Goal: Task Accomplishment & Management: Complete application form

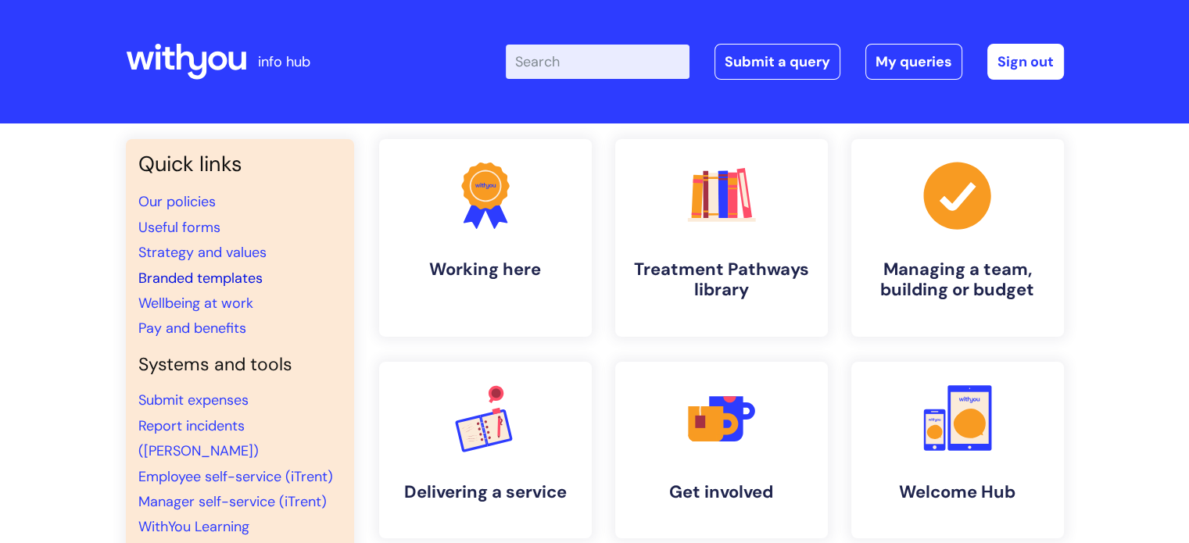
click at [223, 282] on link "Branded templates" at bounding box center [200, 278] width 124 height 19
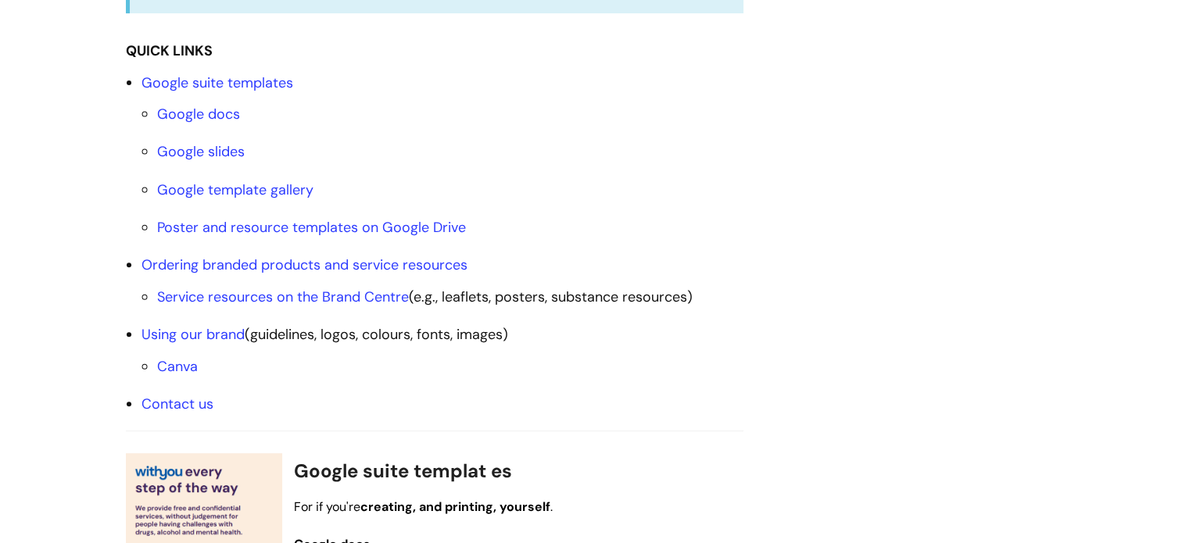
scroll to position [469, 0]
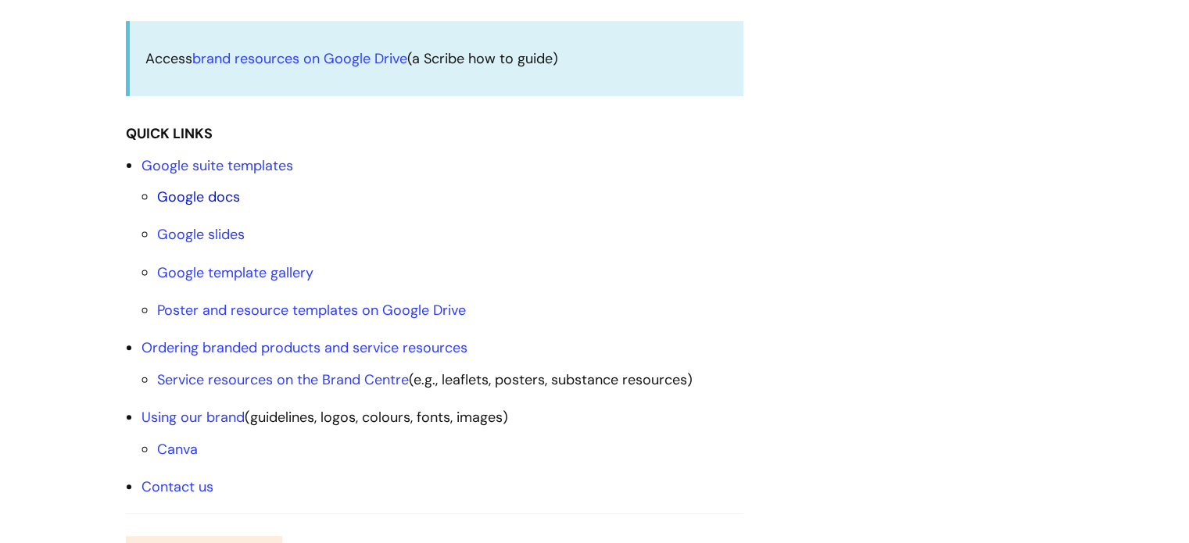
click at [206, 194] on link "Google docs" at bounding box center [198, 197] width 83 height 19
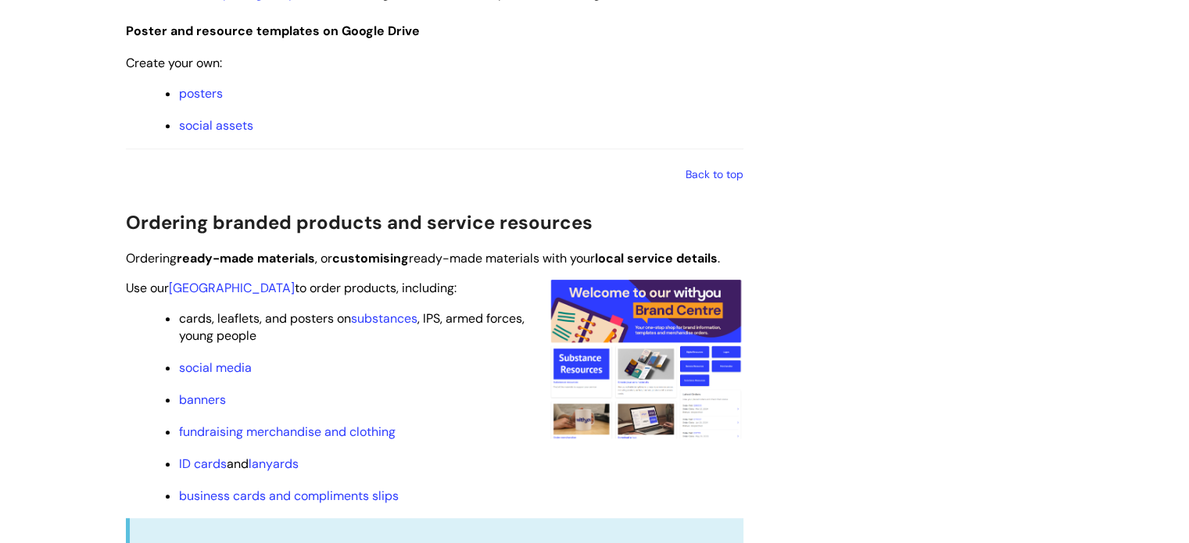
scroll to position [1314, 0]
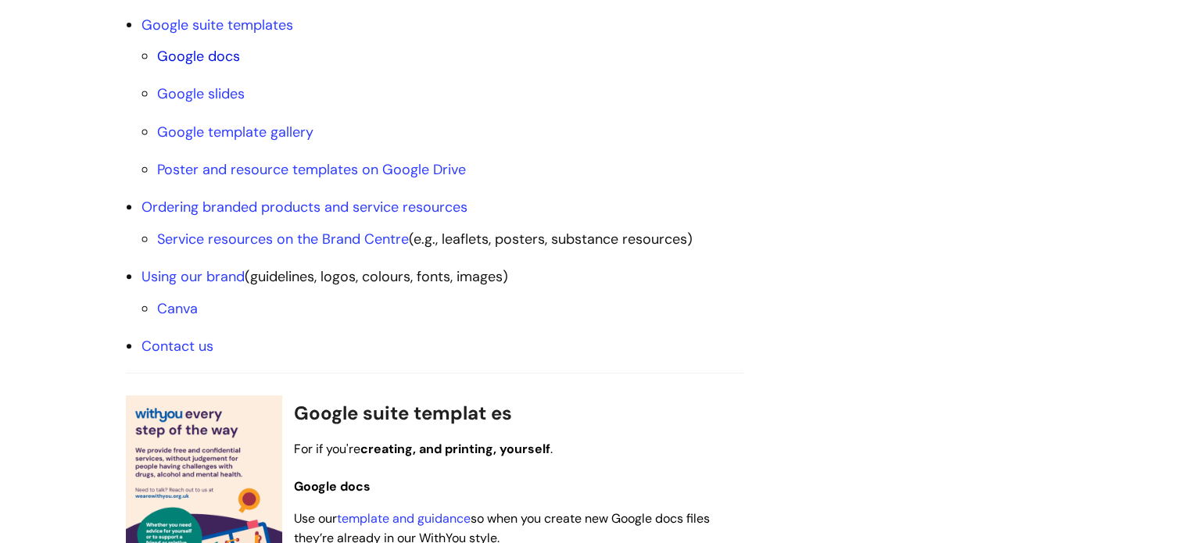
click at [212, 62] on link "Google docs" at bounding box center [198, 56] width 83 height 19
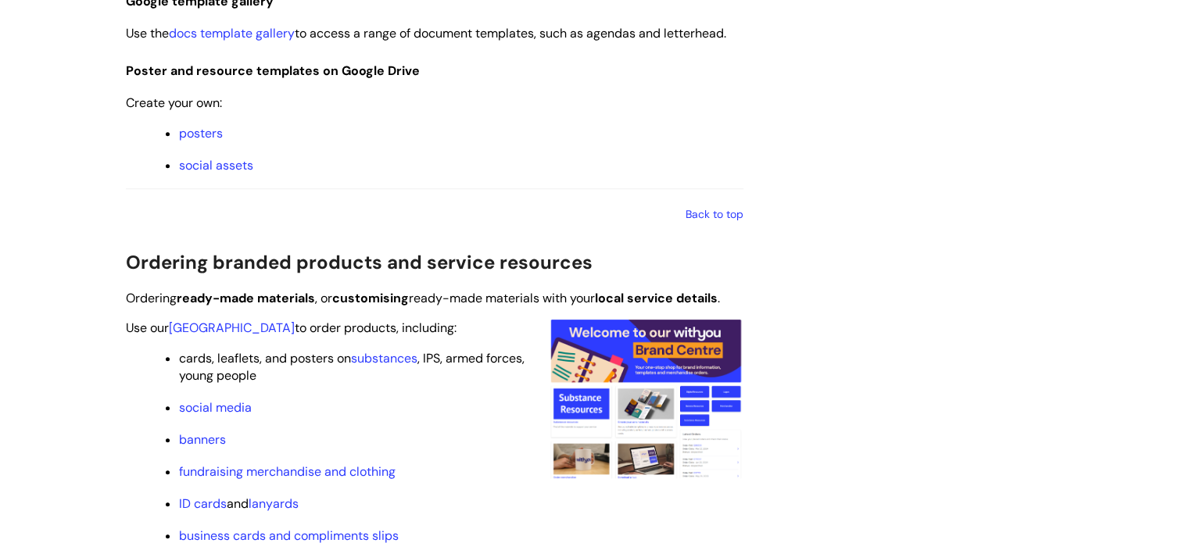
scroll to position [1236, 0]
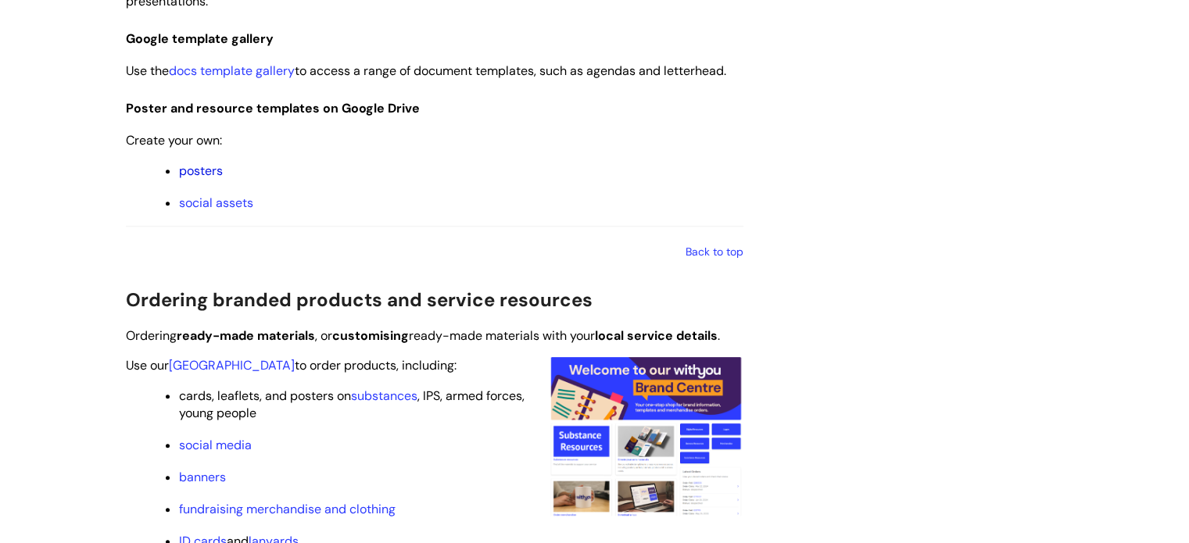
click at [209, 170] on link "posters" at bounding box center [201, 171] width 44 height 16
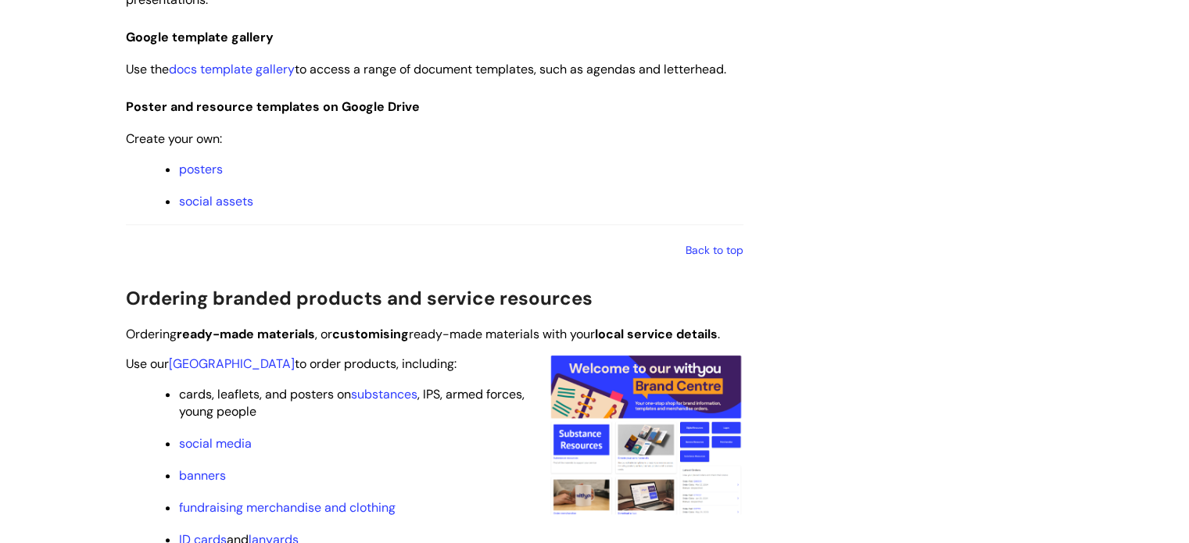
scroll to position [1079, 0]
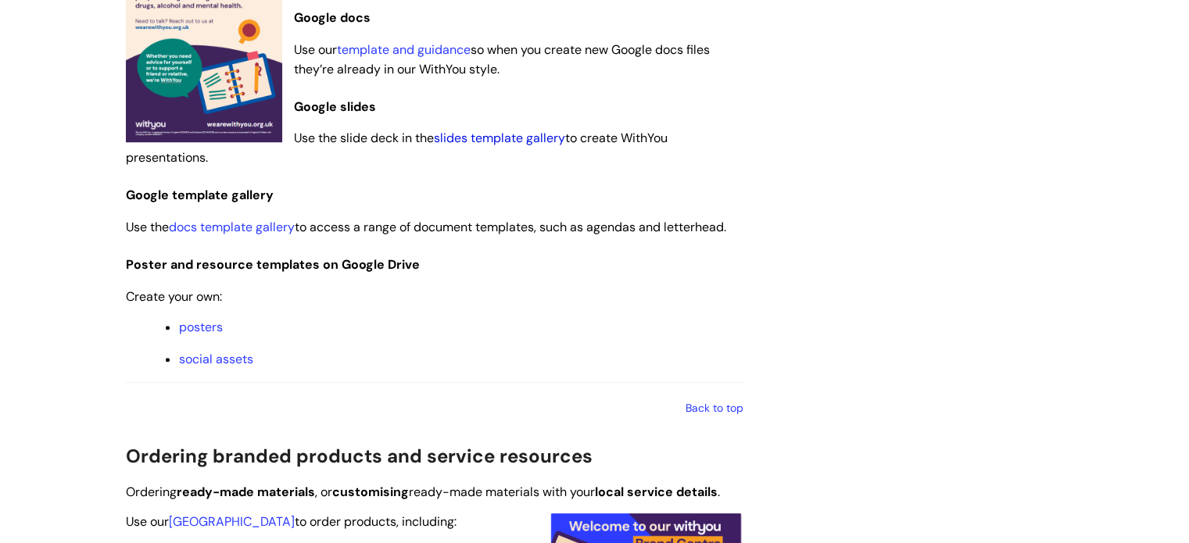
click at [545, 138] on link "slides template gallery" at bounding box center [499, 138] width 131 height 16
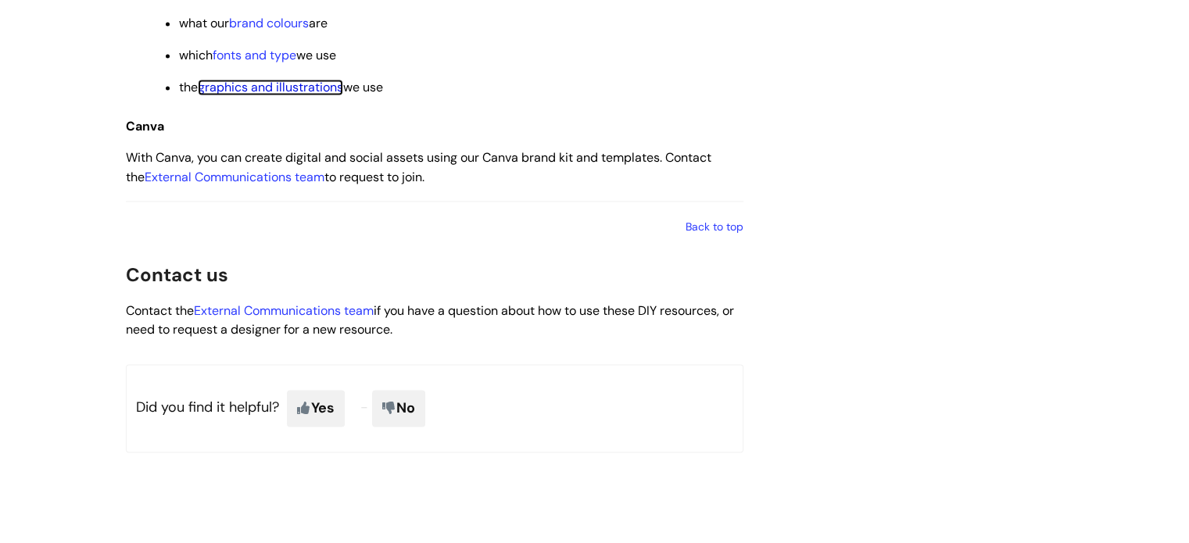
scroll to position [2565, 0]
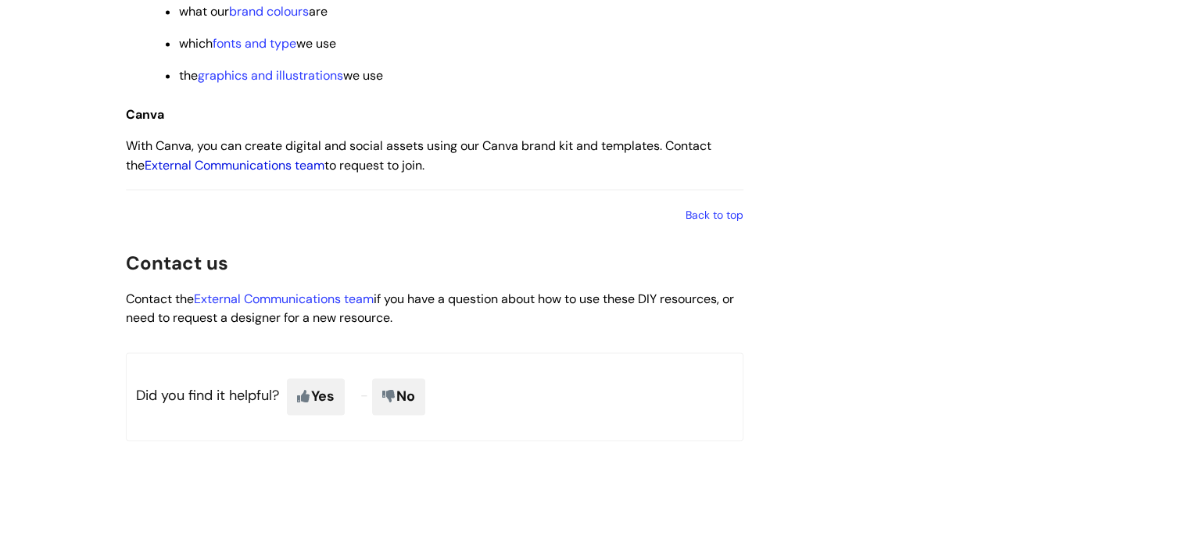
click at [259, 174] on link "External Communications team" at bounding box center [235, 165] width 180 height 16
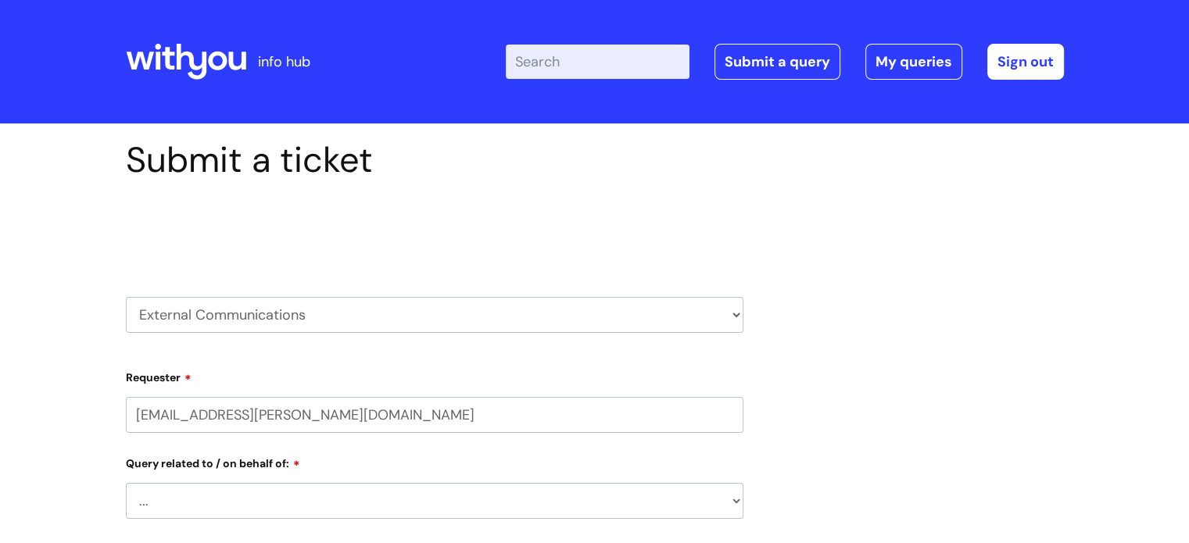
select select "80004286596"
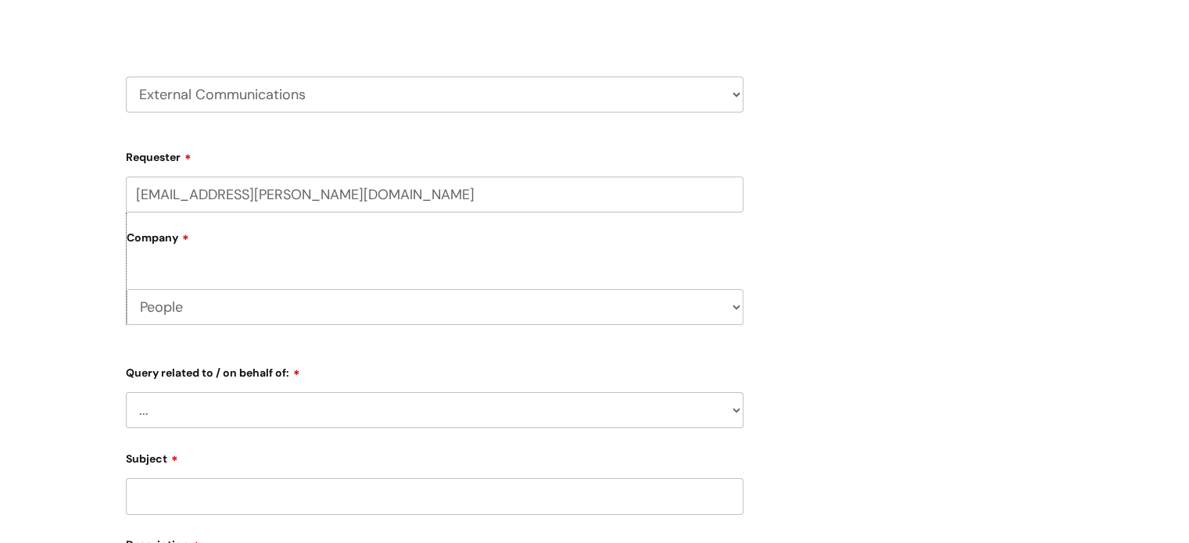
scroll to position [235, 0]
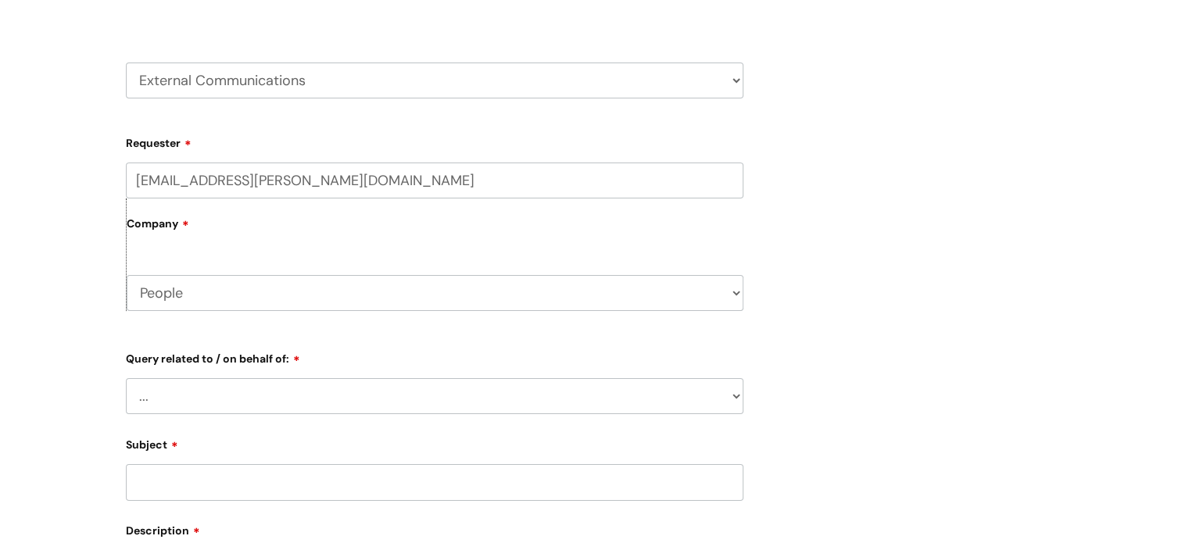
click at [224, 240] on label "Company" at bounding box center [435, 229] width 617 height 35
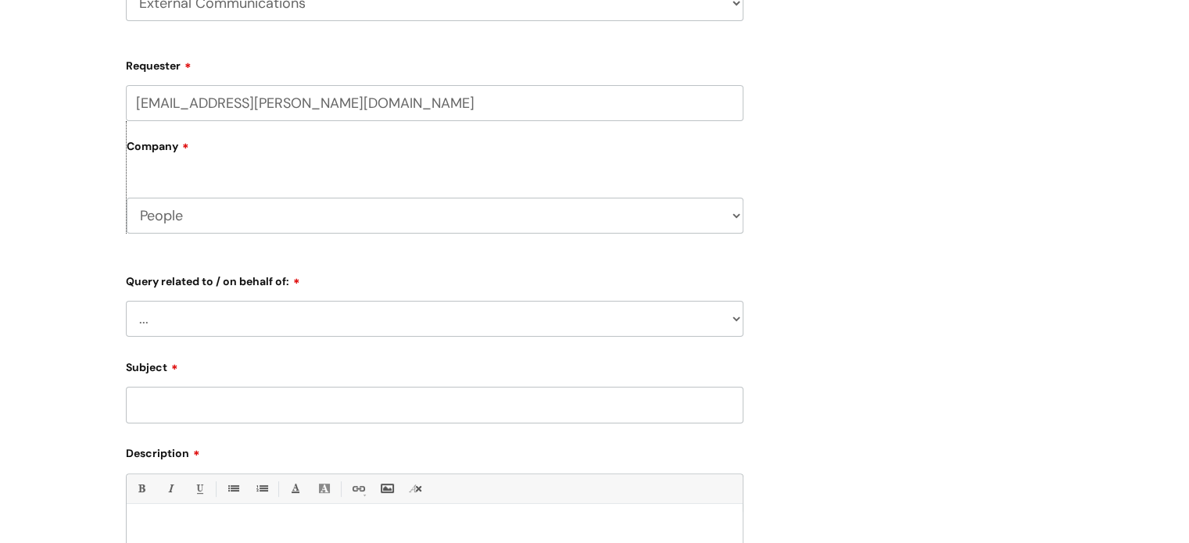
scroll to position [313, 0]
click at [265, 314] on select "... Brand or Brand Centre Website Queries (all regions) All Scottish Services I…" at bounding box center [435, 318] width 618 height 36
select select "Central Services"
click at [126, 300] on select "... Brand or Brand Centre Website Queries (all regions) All Scottish Services I…" at bounding box center [435, 318] width 618 height 36
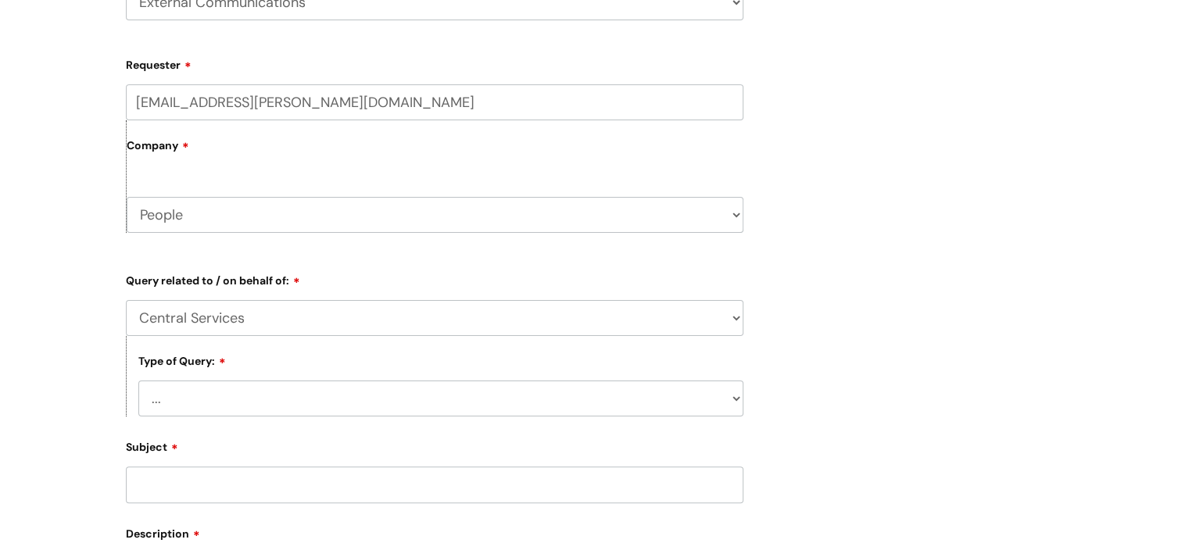
click at [216, 398] on select "... Press/Media support Social Media support Marketing materials Crisis communi…" at bounding box center [440, 399] width 605 height 36
click at [832, 268] on div "Submit a ticket Select issue type HR / People IT and Support Clinical Drug Aler…" at bounding box center [595, 337] width 962 height 1023
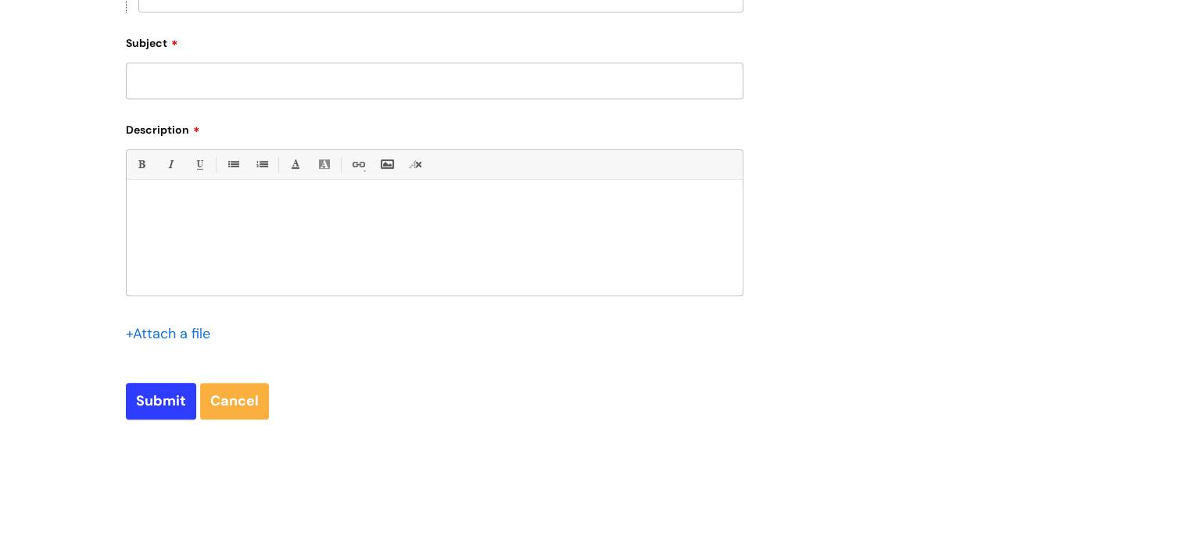
scroll to position [466, 0]
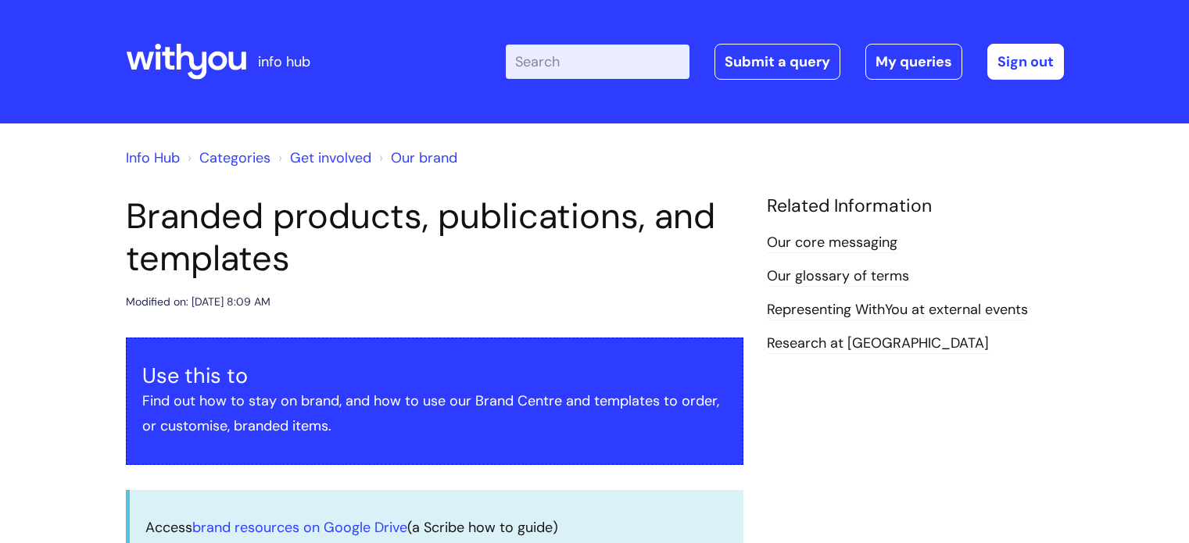
scroll to position [2565, 0]
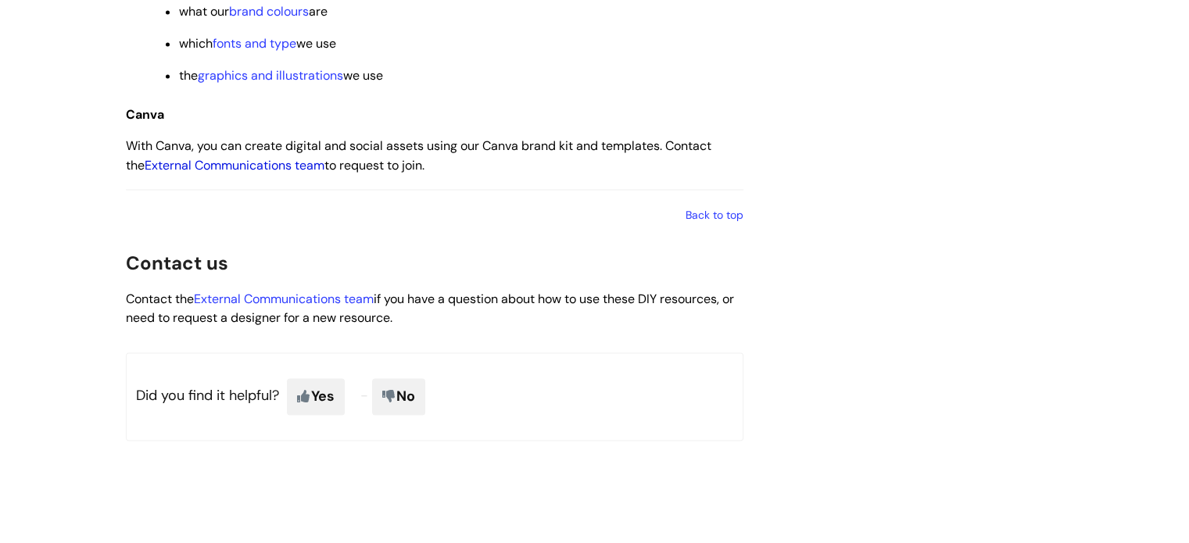
click at [279, 174] on link "External Communications team" at bounding box center [235, 165] width 180 height 16
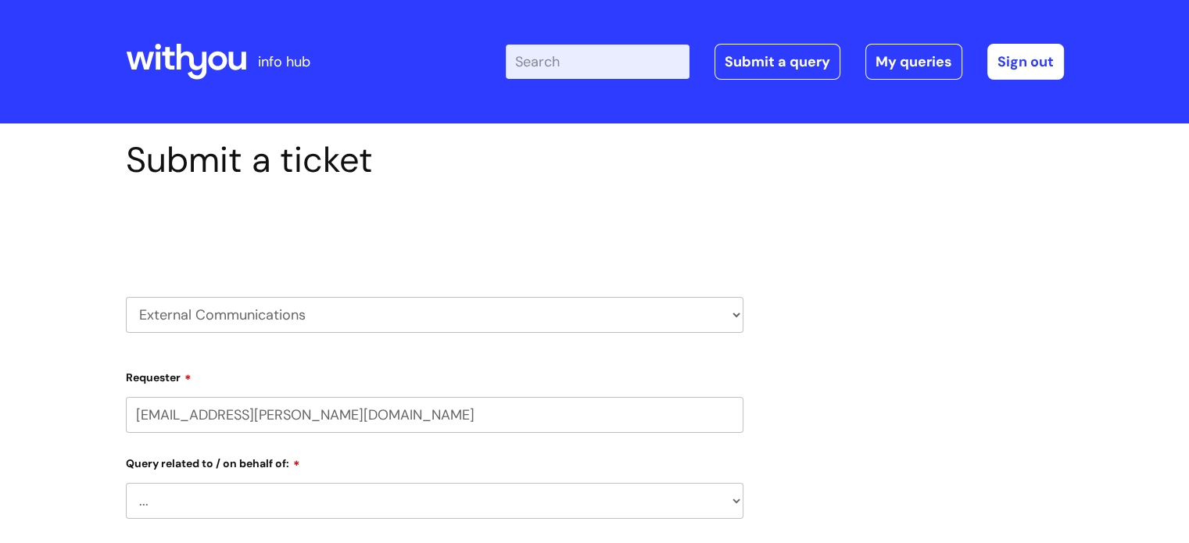
select select "80004286596"
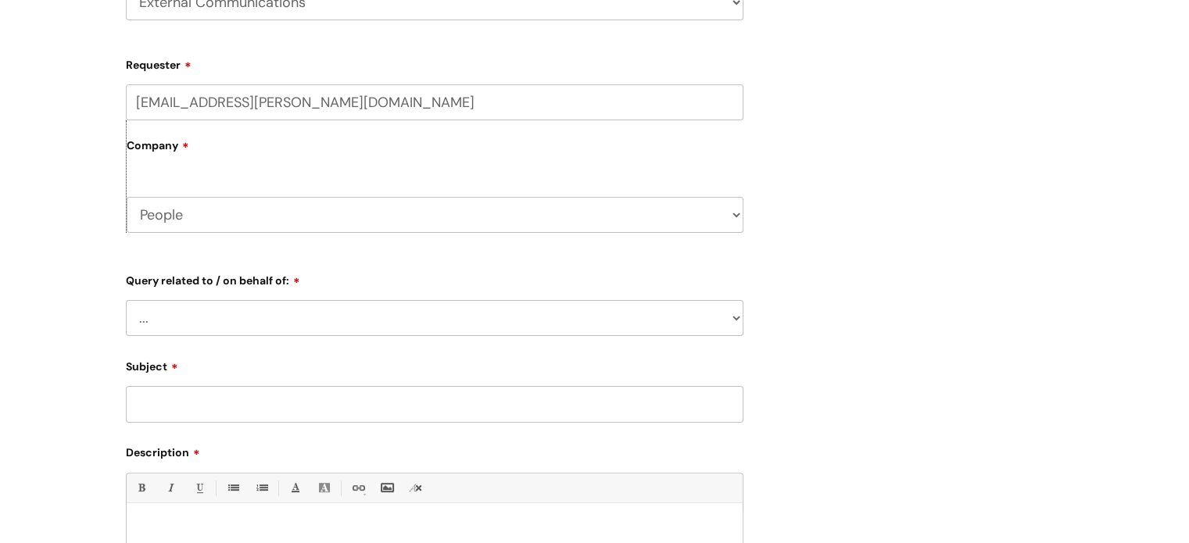
click at [269, 318] on select "... Brand or Brand Centre Website Queries (all regions) All Scottish Services I…" at bounding box center [435, 318] width 618 height 36
select select "Central Services"
click at [126, 300] on select "... Brand or Brand Centre Website Queries (all regions) All Scottish Services I…" at bounding box center [435, 318] width 618 height 36
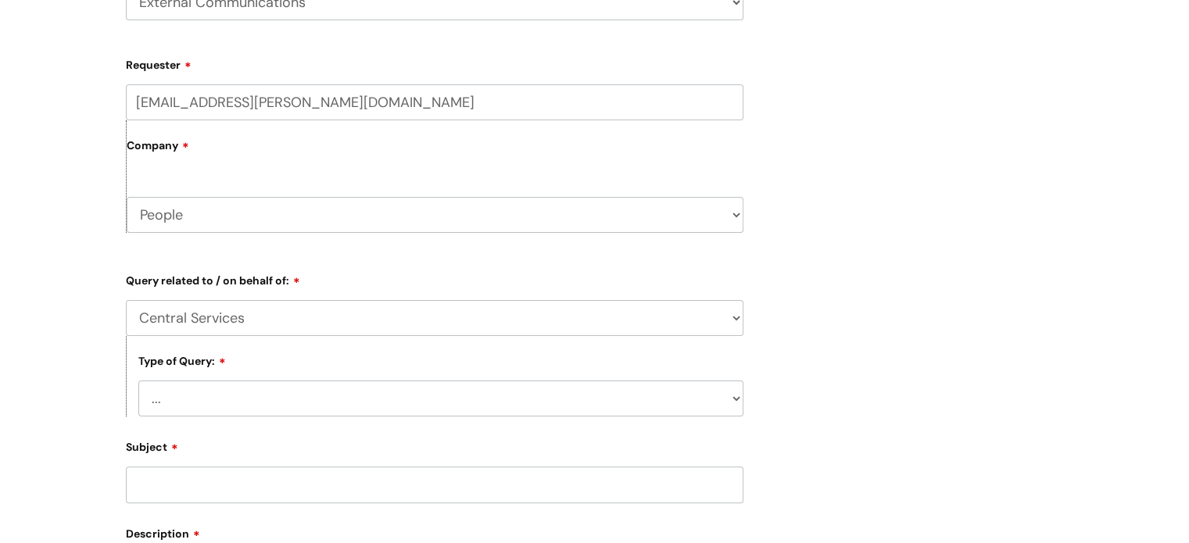
scroll to position [547, 0]
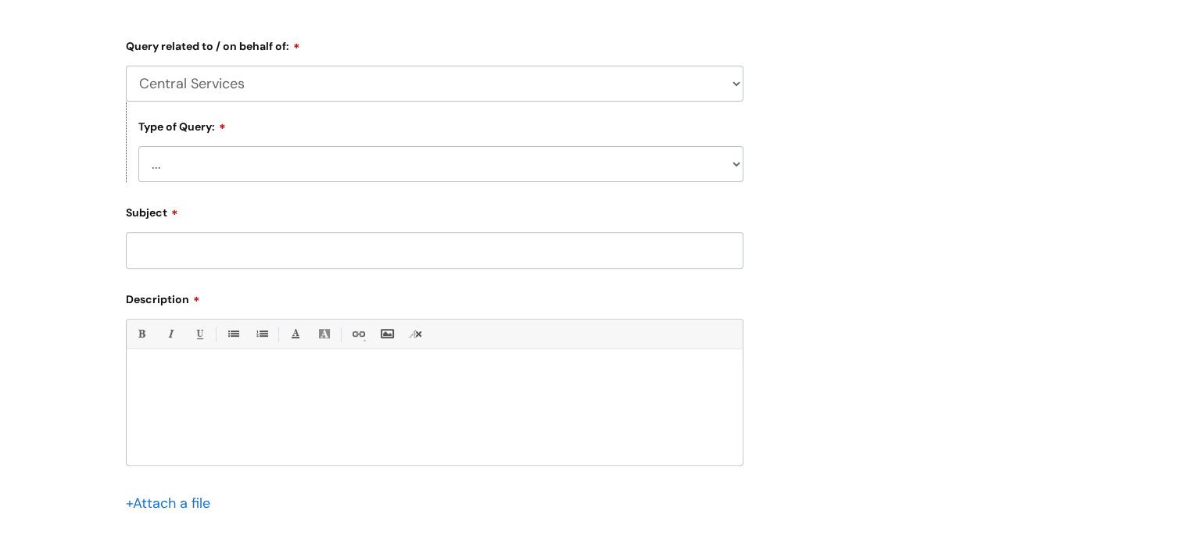
click at [238, 146] on div "Type of Query: ... Press/Media support Social Media support Marketing materials…" at bounding box center [435, 142] width 618 height 81
click at [237, 160] on select "... Press/Media support Social Media support Marketing materials Crisis communi…" at bounding box center [440, 164] width 605 height 36
select select "Marketing materials"
click at [138, 147] on select "... Press/Media support Social Media support Marketing materials Crisis communi…" at bounding box center [440, 164] width 605 height 36
click at [248, 250] on input "Subject" at bounding box center [435, 250] width 618 height 36
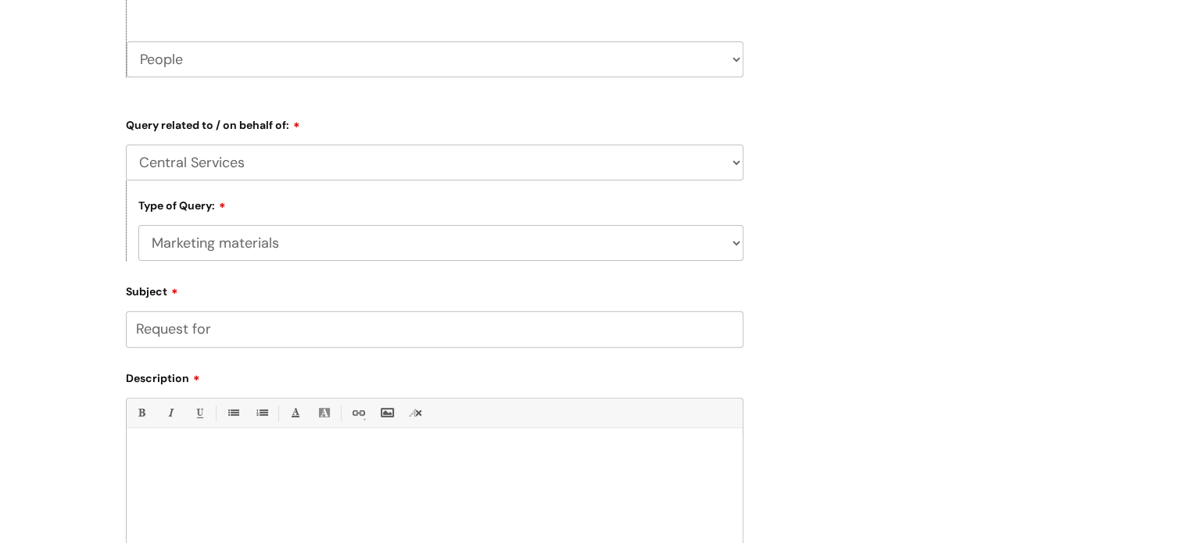
scroll to position [466, 0]
type input "Request for"
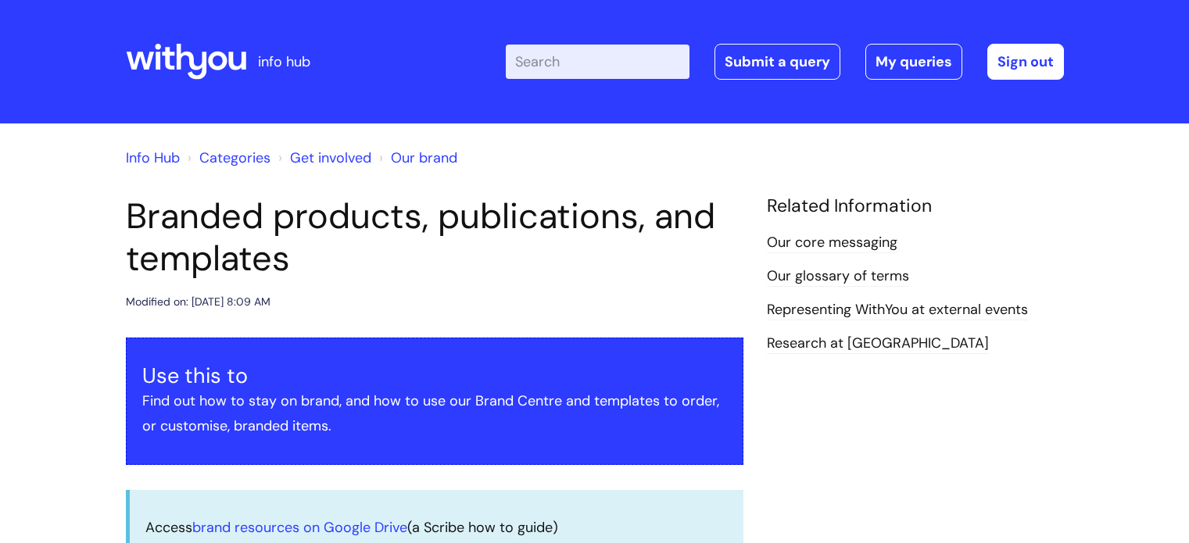
scroll to position [2565, 0]
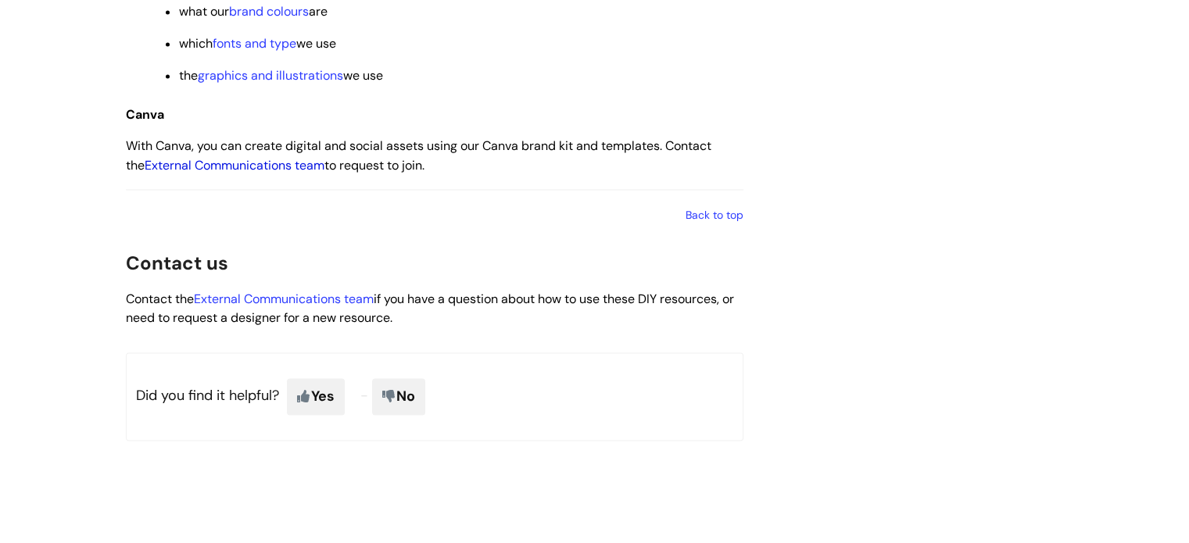
click at [248, 174] on link "External Communications team" at bounding box center [235, 165] width 180 height 16
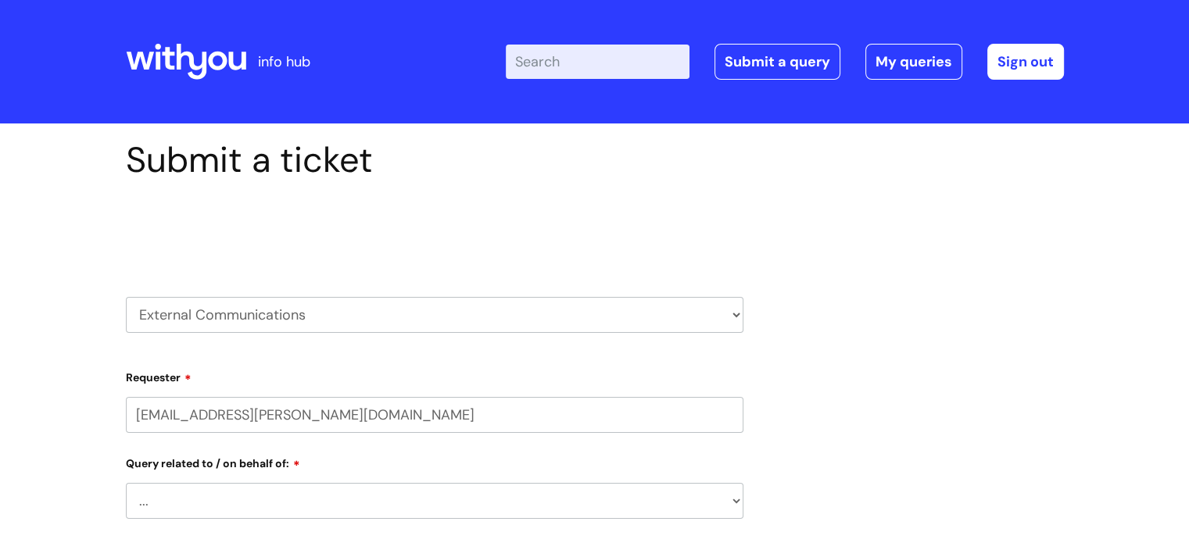
select select "80004286596"
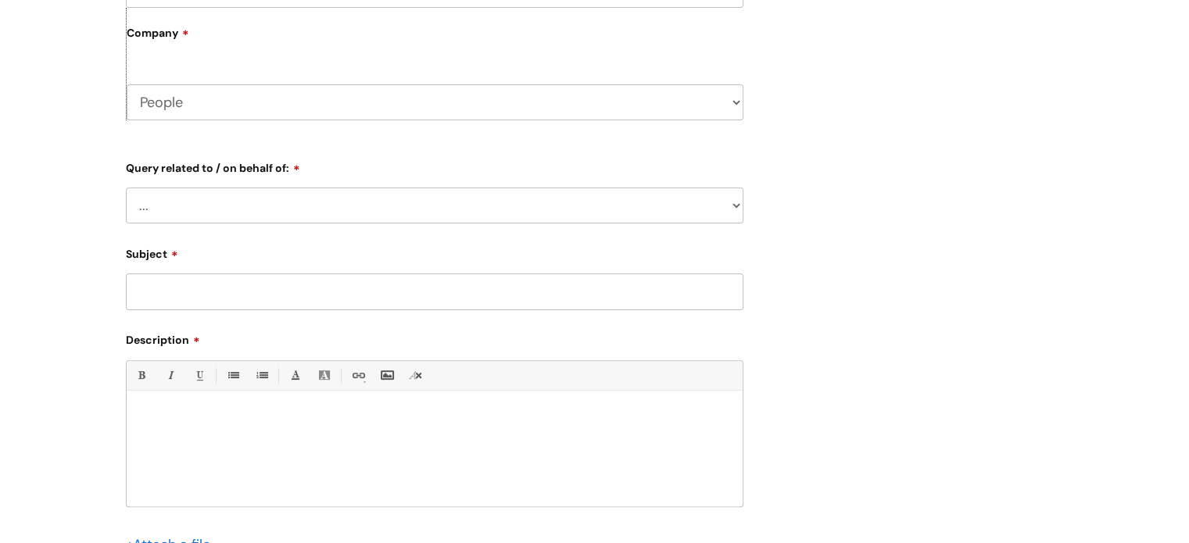
scroll to position [469, 0]
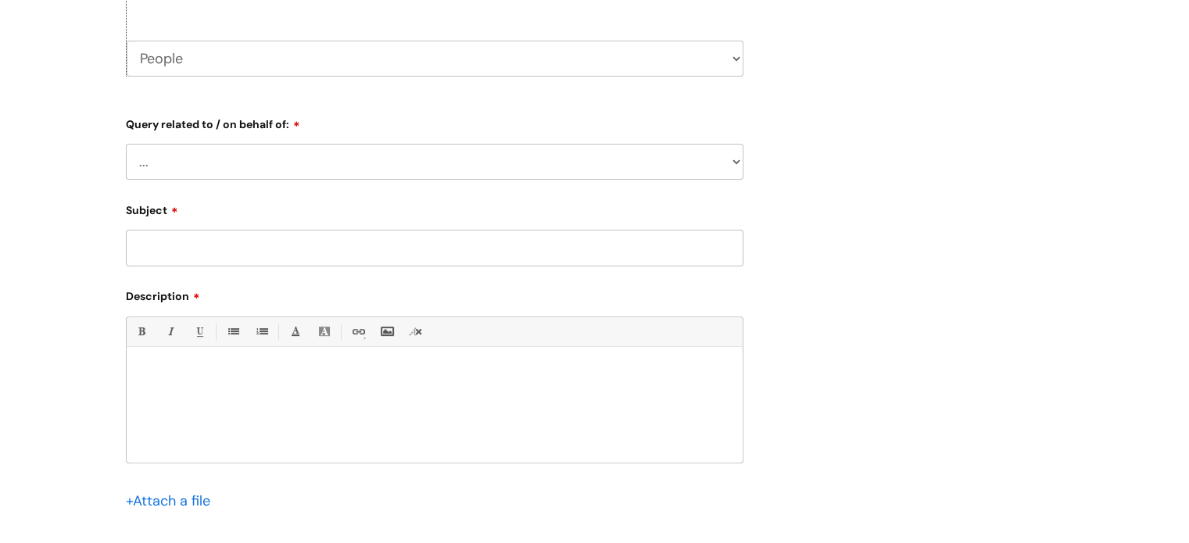
click at [205, 157] on select "... Brand or Brand Centre Website Queries (all regions) All Scottish Services I…" at bounding box center [435, 162] width 618 height 36
select select "Central Services"
click at [126, 144] on select "... Brand or Brand Centre Website Queries (all regions) All Scottish Services I…" at bounding box center [435, 162] width 618 height 36
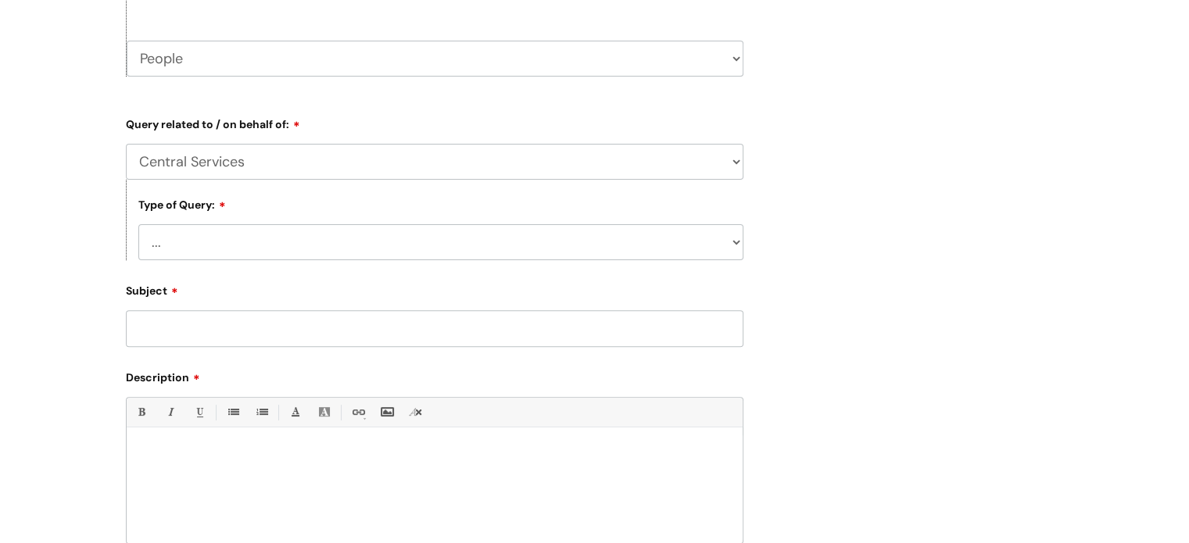
click at [235, 246] on select "... Press/Media support Social Media support Marketing materials Crisis communi…" at bounding box center [440, 242] width 605 height 36
select select "Marketing materials"
click at [138, 225] on select "... Press/Media support Social Media support Marketing materials Crisis communi…" at bounding box center [440, 242] width 605 height 36
click at [195, 329] on input "Subject" at bounding box center [435, 328] width 618 height 36
type input "Request for access to Canva Brand Kit"
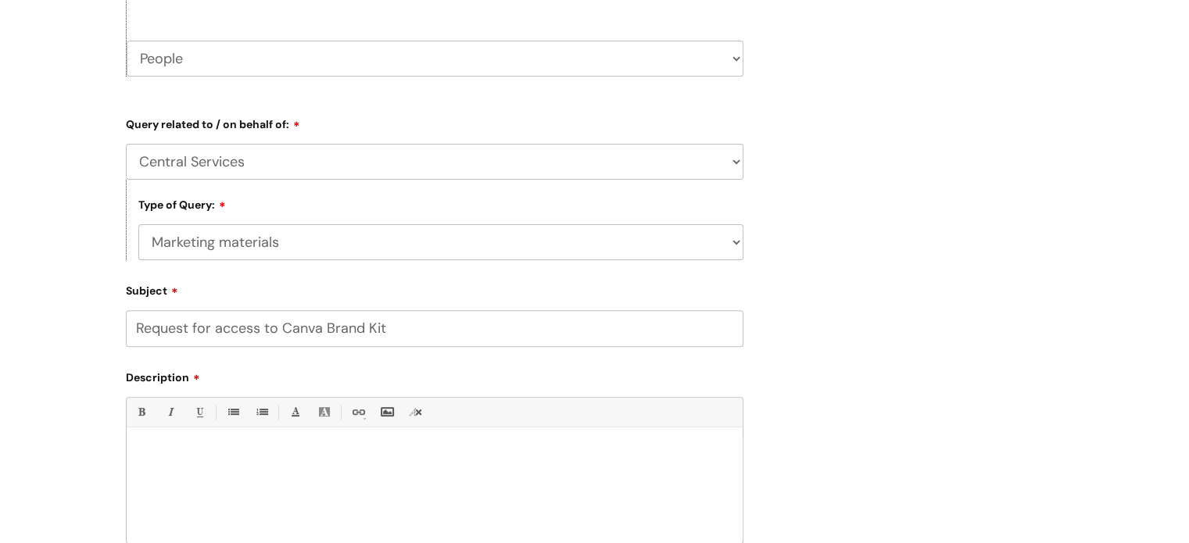
click at [198, 443] on div at bounding box center [435, 490] width 616 height 108
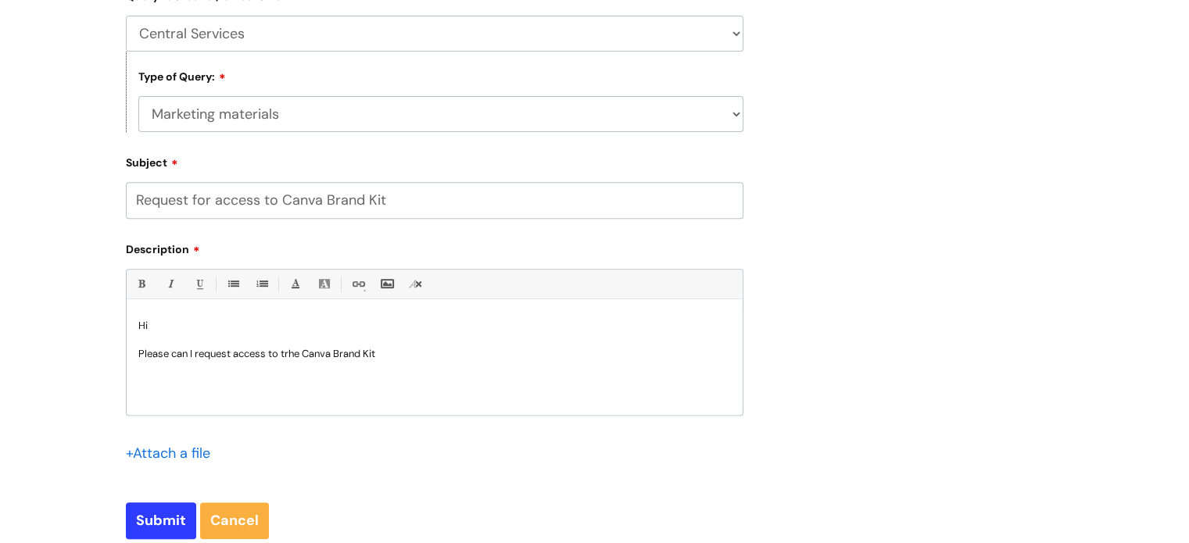
scroll to position [626, 0]
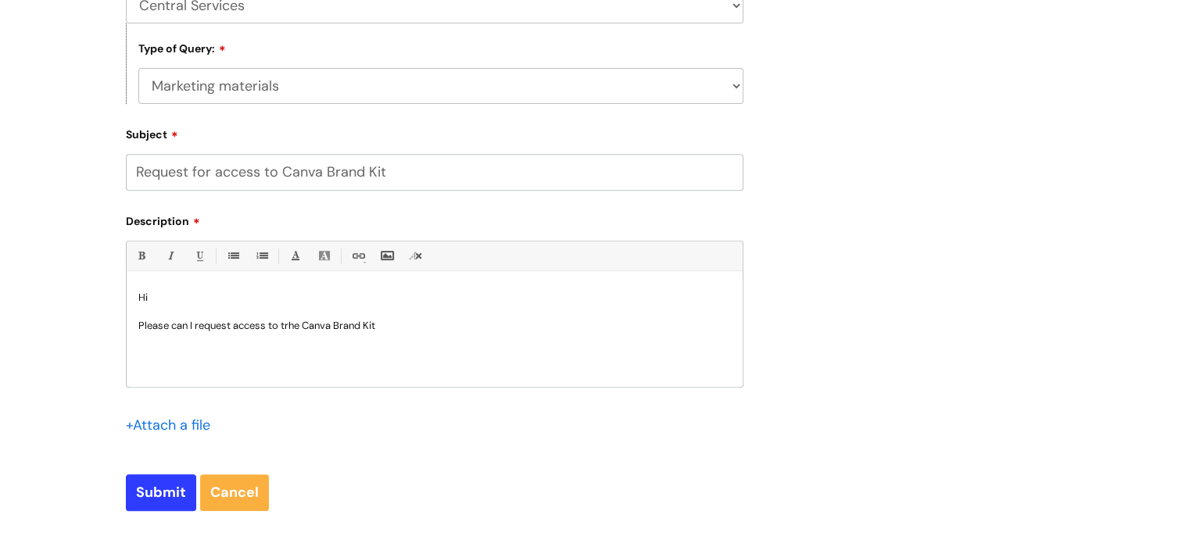
click at [294, 329] on p "Please can I request access to trhe Canva Brand Kit" at bounding box center [434, 326] width 593 height 14
click at [289, 325] on p "Please can I request access to trhe Canva Brand Kit" at bounding box center [434, 326] width 593 height 14
click at [407, 325] on p "Please can I request access to the Canva Brand Kit" at bounding box center [434, 326] width 593 height 14
click at [156, 337] on p "Please can I request access to the Canva Brand Kit. I am currently exploring op…" at bounding box center [434, 333] width 593 height 28
click at [328, 339] on p "Please can I request access to the Canva Brand Kit. I am currently exploring op…" at bounding box center [434, 333] width 593 height 28
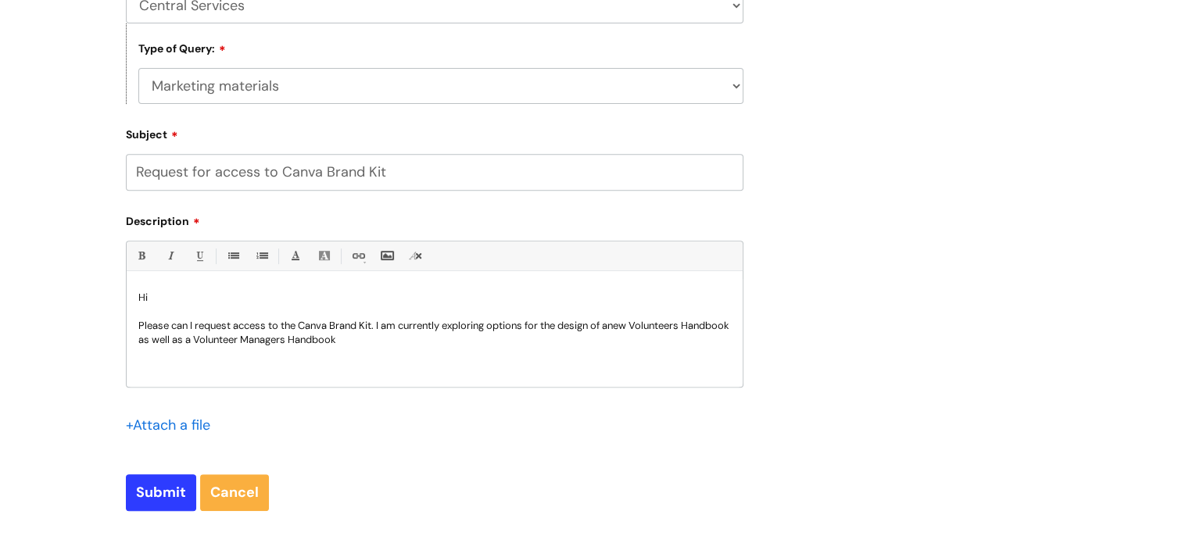
click at [411, 343] on p "Please can I request access to the Canva Brand Kit. I am currently exploring op…" at bounding box center [434, 333] width 593 height 28
click at [510, 339] on p "Please can I request access to the Canva Brand Kit. I am currently exploring op…" at bounding box center [434, 333] width 593 height 28
click at [535, 342] on p "Please can I request access to the Canva Brand Kit. I am currently exploring op…" at bounding box center [434, 333] width 593 height 28
click at [659, 352] on div "Hi Please can I request access to the Canva Brand Kit. I am currently exploring…" at bounding box center [435, 333] width 616 height 108
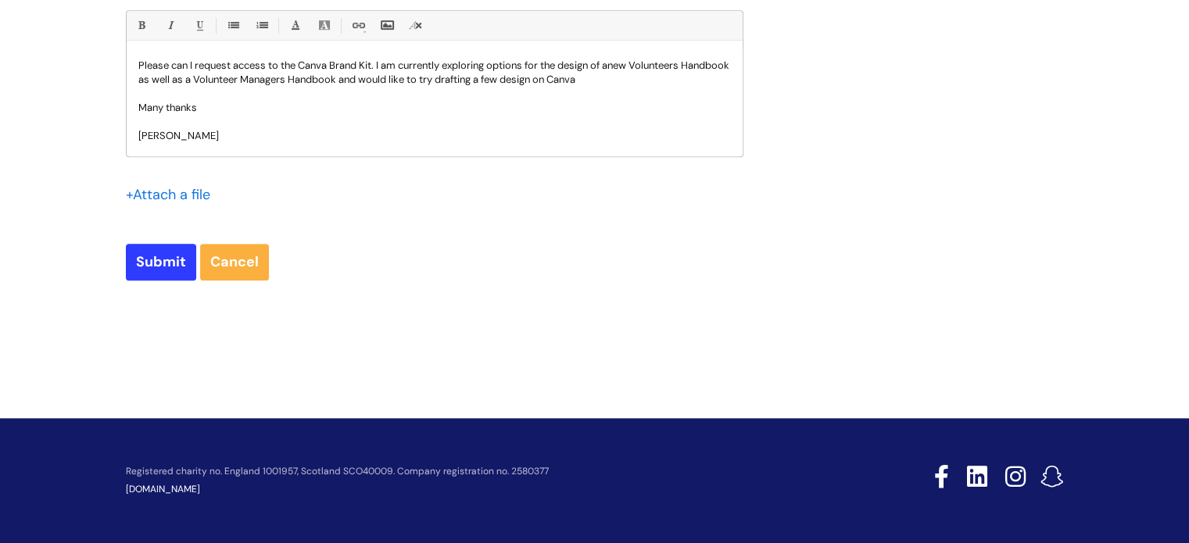
scroll to position [44, 0]
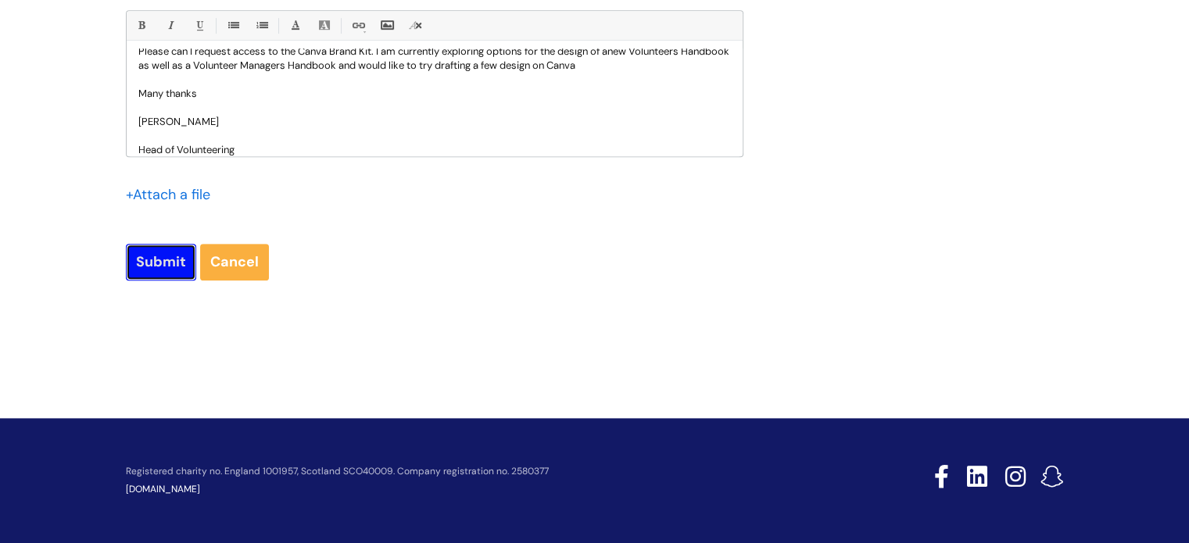
click at [153, 271] on input "Submit" at bounding box center [161, 262] width 70 height 36
type input "Please Wait..."
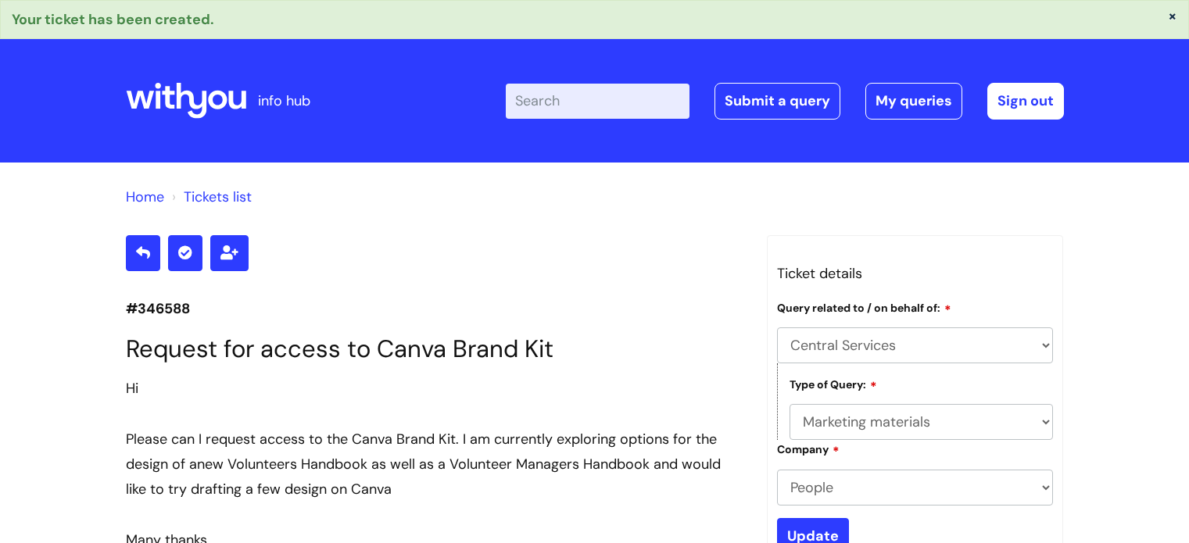
select select "Central Services"
select select "Marketing materials"
